Goal: Task Accomplishment & Management: Use online tool/utility

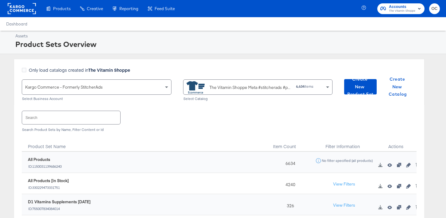
scroll to position [51, 0]
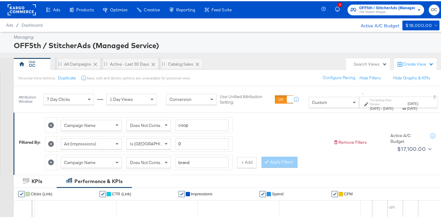
click at [17, 13] on rect at bounding box center [22, 8] width 28 height 11
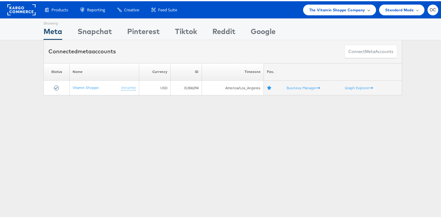
click at [347, 12] on div "The Vitamin Shoppe Company" at bounding box center [339, 8] width 73 height 11
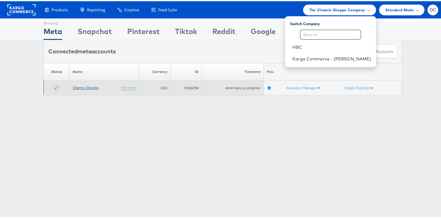
click at [80, 87] on link "Vitamin Shoppe" at bounding box center [86, 86] width 26 height 5
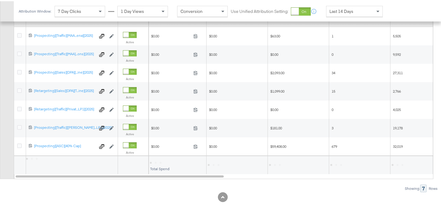
scroll to position [244, 0]
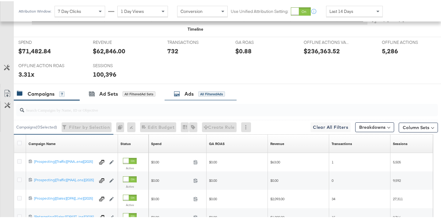
click at [195, 96] on div "Ads All Filtered Ads" at bounding box center [199, 92] width 51 height 7
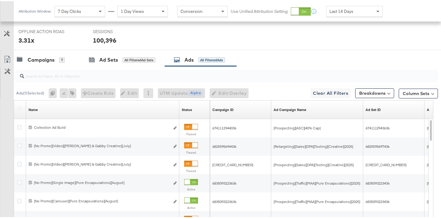
scroll to position [336, 0]
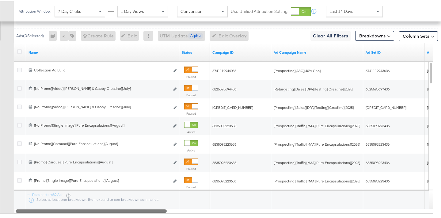
drag, startPoint x: 146, startPoint y: 209, endPoint x: 144, endPoint y: 203, distance: 5.5
click at [143, 204] on div "Name Status Campaign ID Ad Campaign Name Ad Set ID Ad Set Name 6847159729836 Co…" at bounding box center [223, 127] width 419 height 171
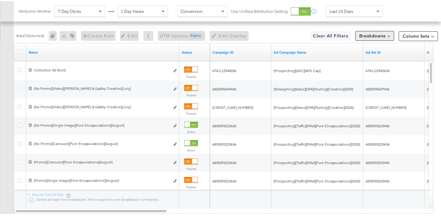
click at [361, 34] on button "Breakdowns" at bounding box center [374, 35] width 39 height 10
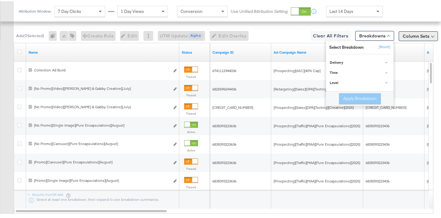
click at [416, 34] on button "Column Sets" at bounding box center [418, 35] width 39 height 10
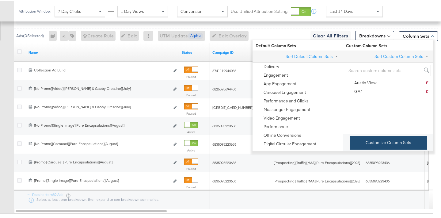
click at [368, 142] on button "Customize Column Sets" at bounding box center [388, 142] width 77 height 14
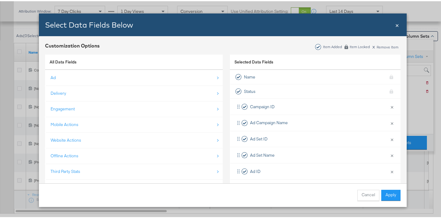
click at [344, 45] on icon "Bulk Add Locations Modal" at bounding box center [346, 46] width 4 height 4
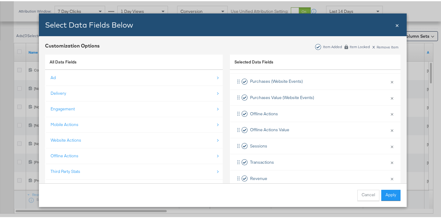
scroll to position [0, 0]
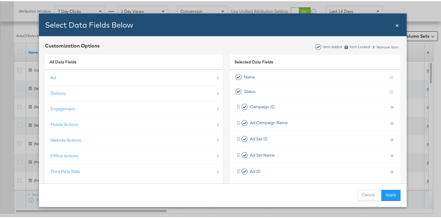
click at [395, 25] on span "×" at bounding box center [397, 23] width 4 height 8
